Goal: Navigation & Orientation: Understand site structure

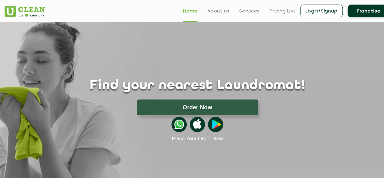
click at [334, 123] on div at bounding box center [197, 124] width 395 height 18
click at [217, 10] on link "About us" at bounding box center [218, 10] width 22 height 7
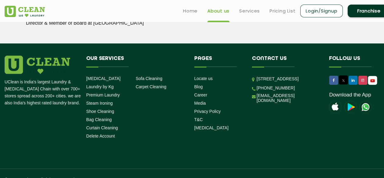
scroll to position [893, 0]
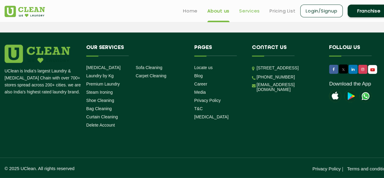
click at [242, 9] on link "Services" at bounding box center [249, 10] width 21 height 7
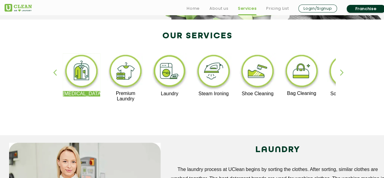
scroll to position [121, 0]
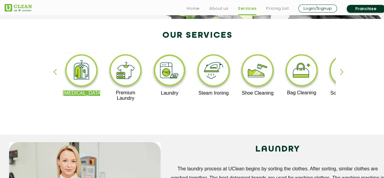
click at [340, 76] on div "button" at bounding box center [344, 77] width 9 height 17
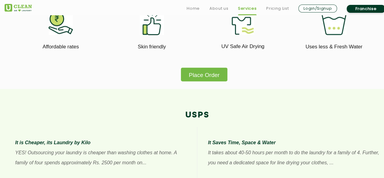
scroll to position [401, 0]
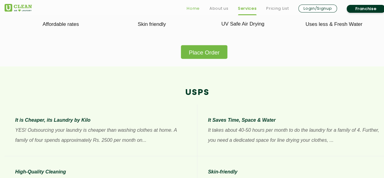
click at [195, 10] on link "Home" at bounding box center [193, 8] width 13 height 7
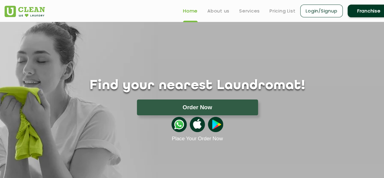
click at [304, 67] on div "Find your nearest Laundromat! Please select the location Order Now Place Your O…" at bounding box center [197, 82] width 395 height 120
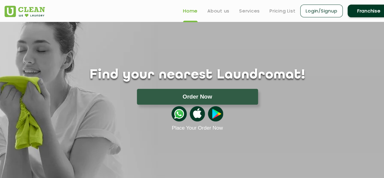
scroll to position [4, 0]
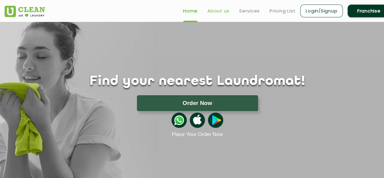
click at [228, 8] on link "About us" at bounding box center [218, 10] width 22 height 7
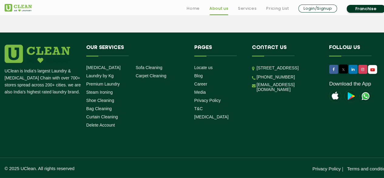
scroll to position [893, 0]
